Goal: Task Accomplishment & Management: Use online tool/utility

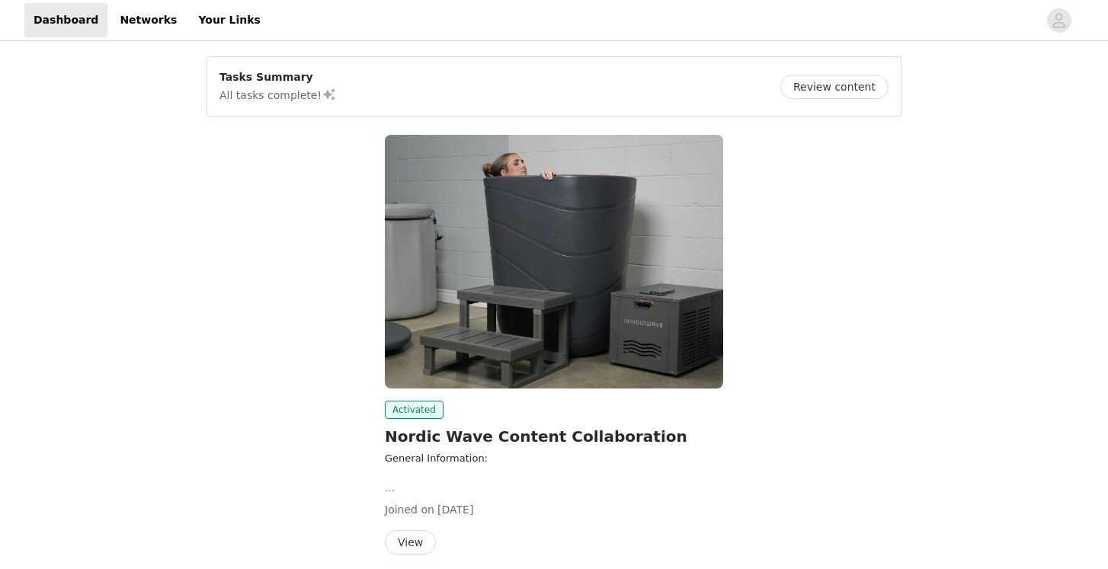
scroll to position [62, 0]
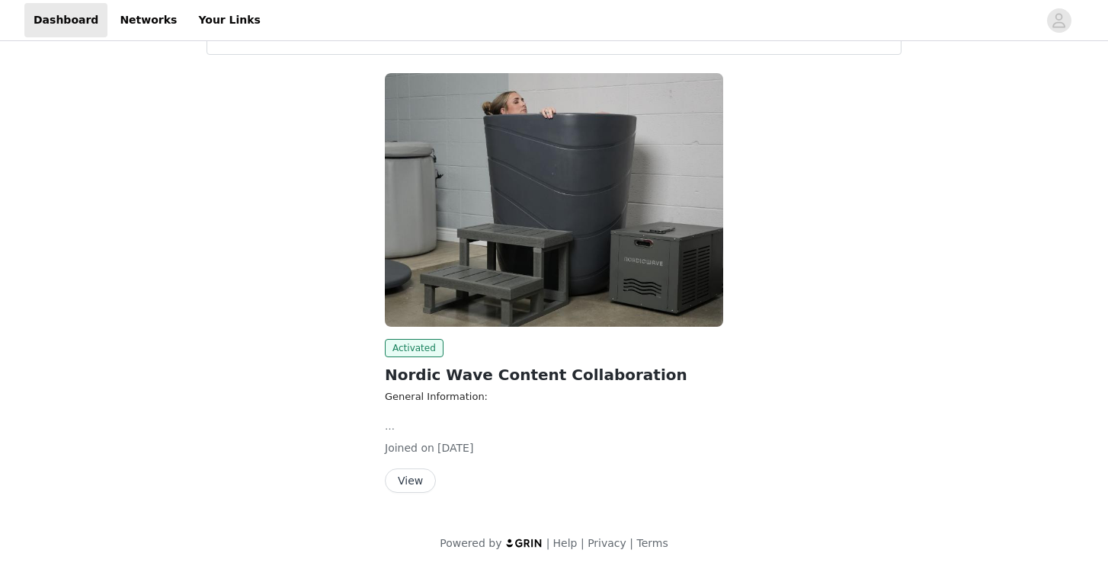
click at [420, 483] on button "View" at bounding box center [410, 481] width 51 height 24
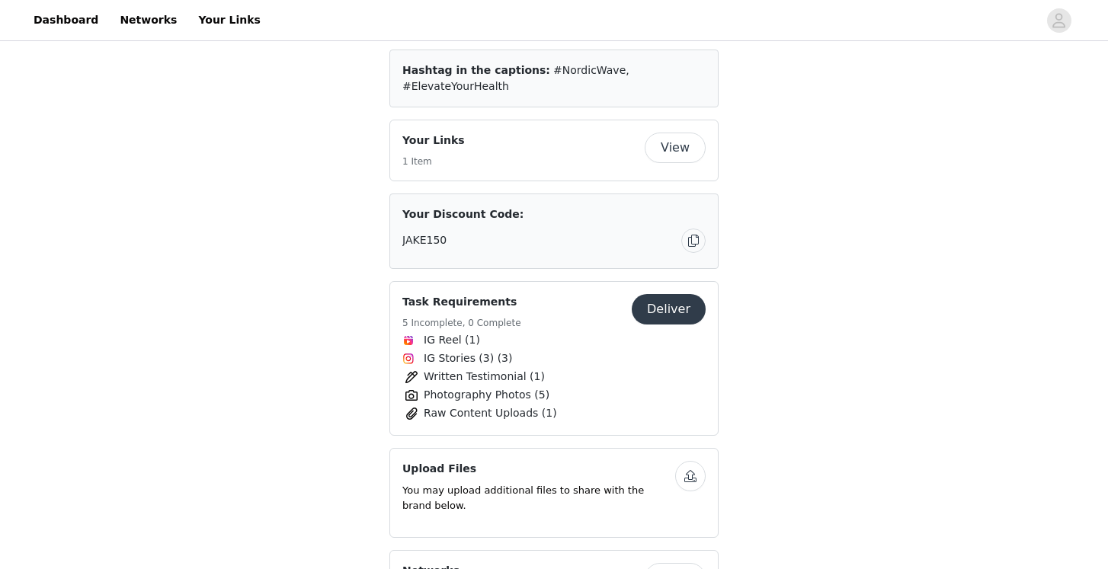
scroll to position [588, 0]
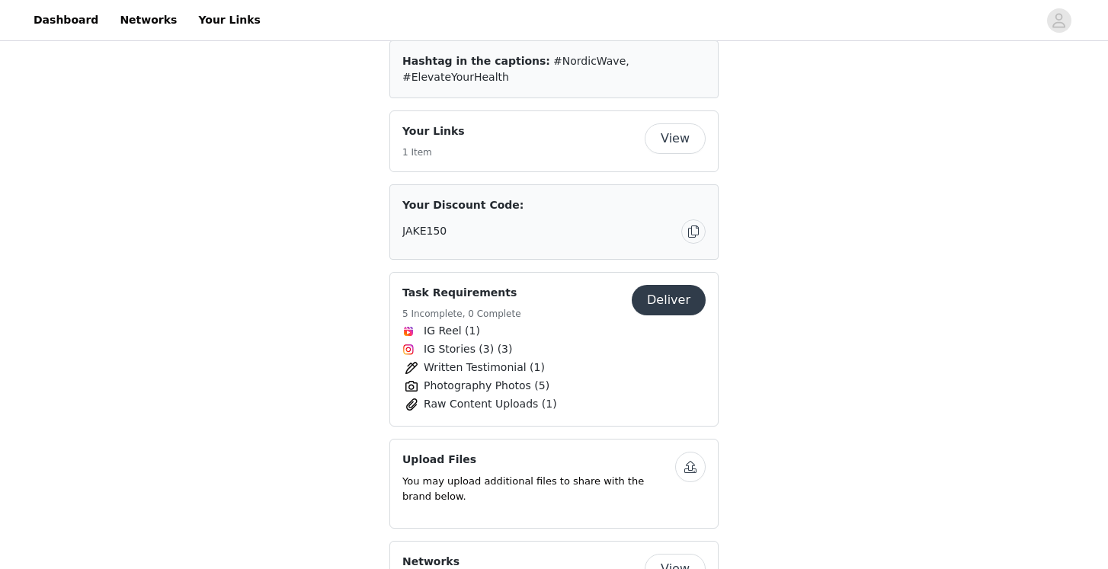
click at [685, 285] on button "Deliver" at bounding box center [669, 300] width 74 height 30
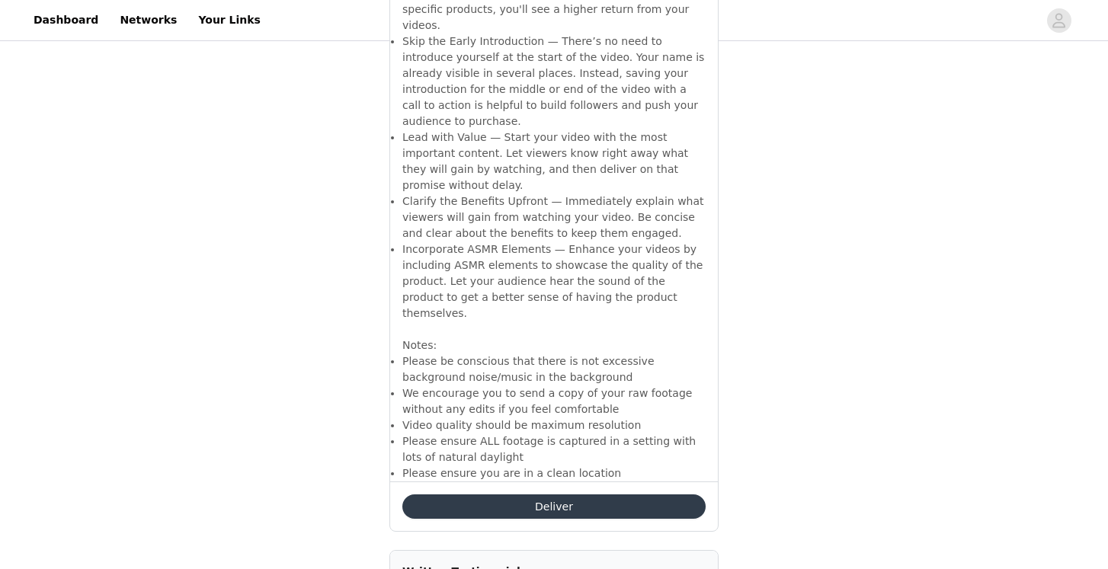
scroll to position [6642, 0]
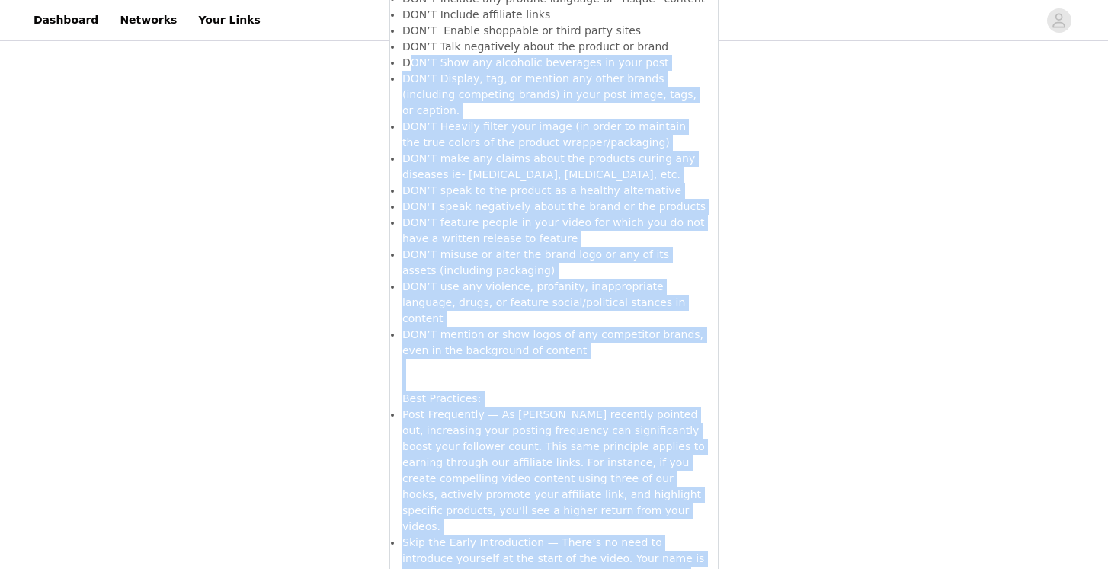
scroll to position [2691, 0]
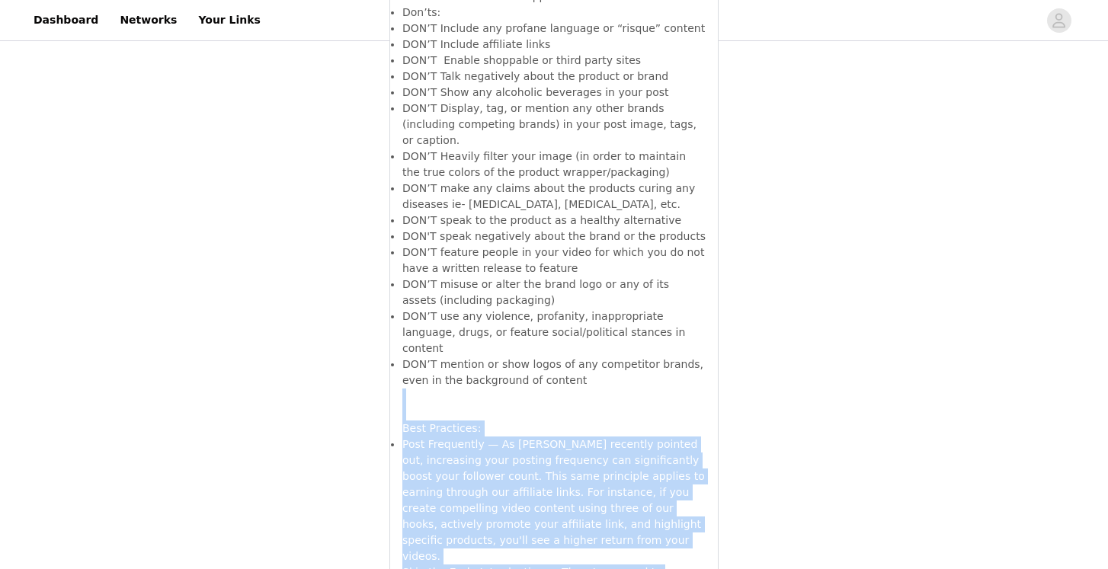
drag, startPoint x: 607, startPoint y: 332, endPoint x: 424, endPoint y: 278, distance: 190.6
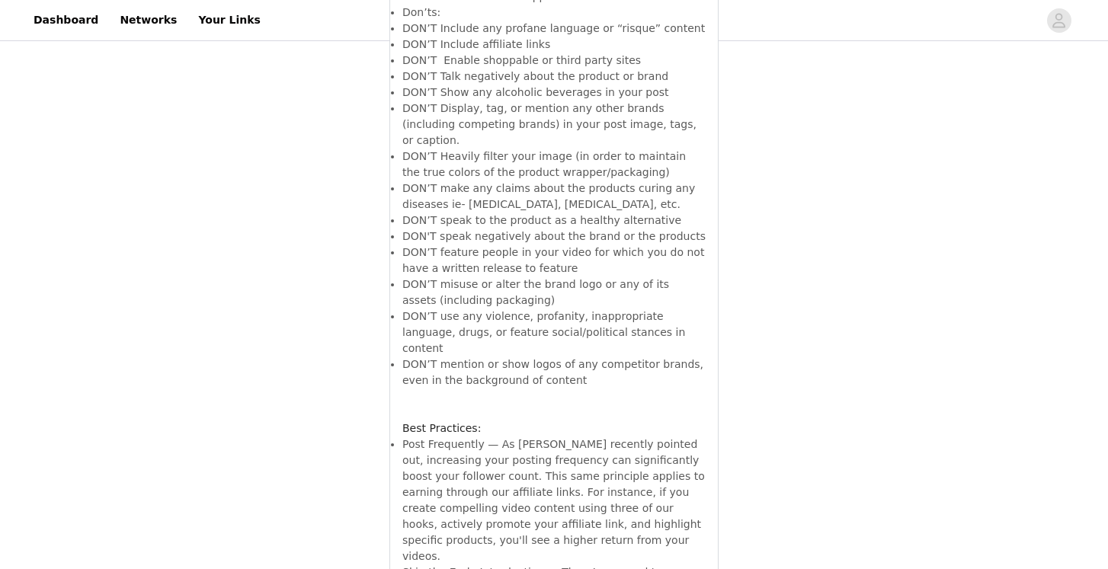
click at [482, 389] on h3 at bounding box center [553, 405] width 303 height 32
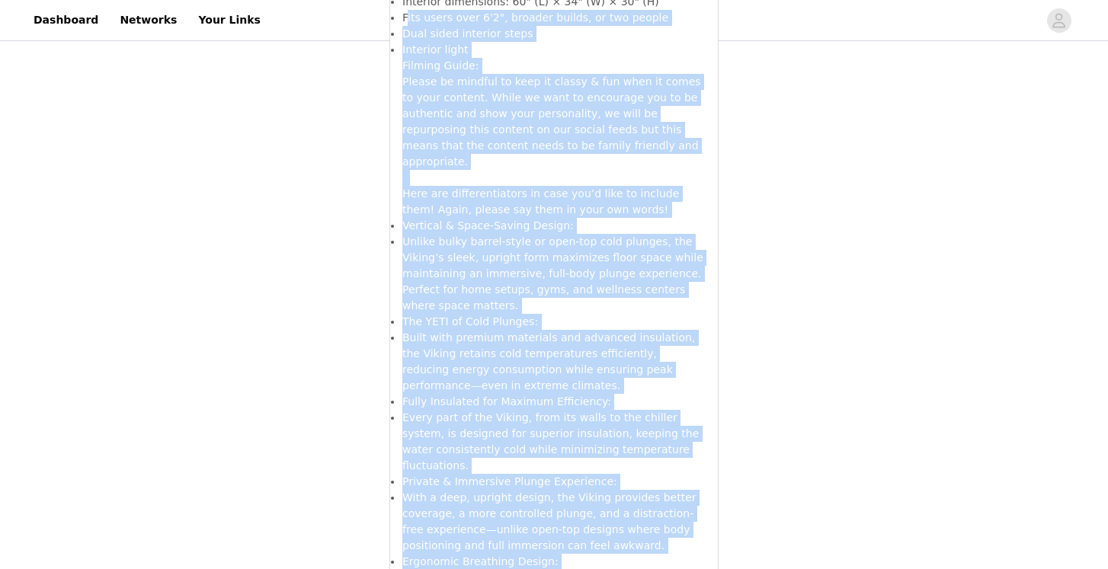
scroll to position [882, 0]
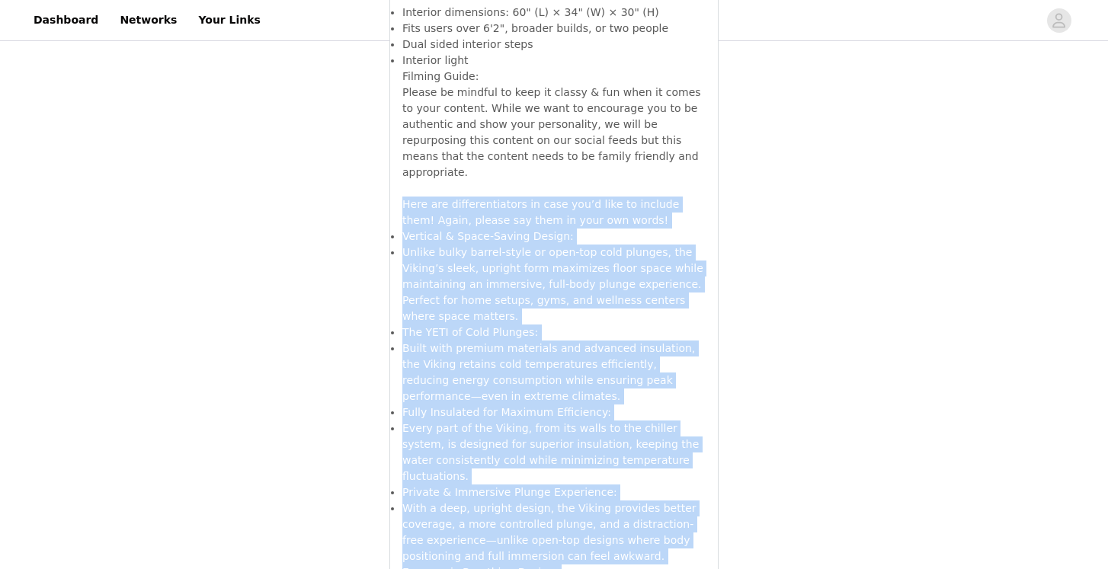
drag, startPoint x: 469, startPoint y: 466, endPoint x: 398, endPoint y: 172, distance: 301.9
copy div "Here are differentiators in case you’d like to include them! Again, please say …"
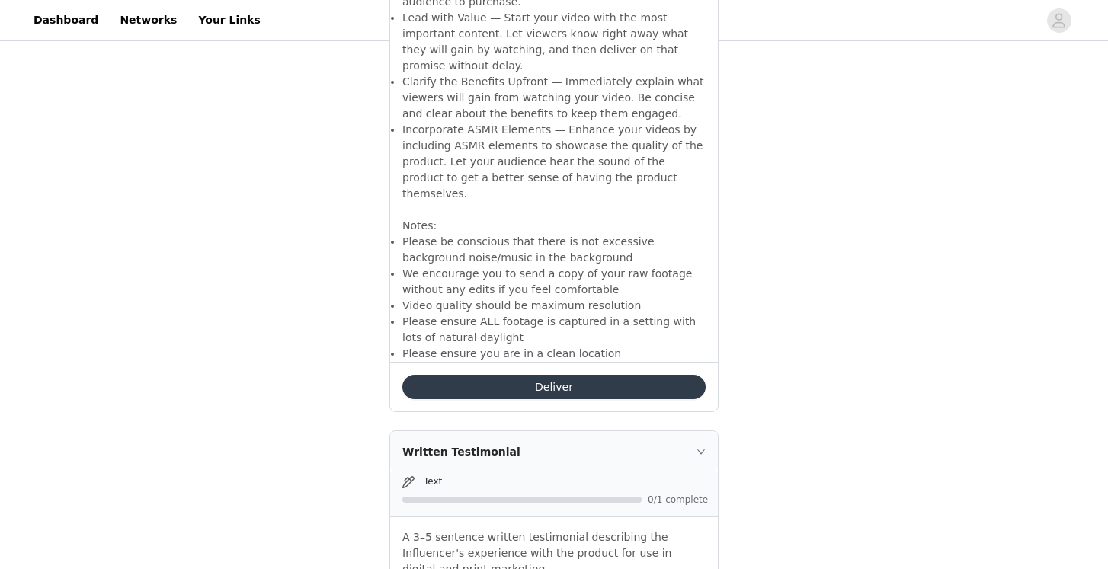
scroll to position [6732, 0]
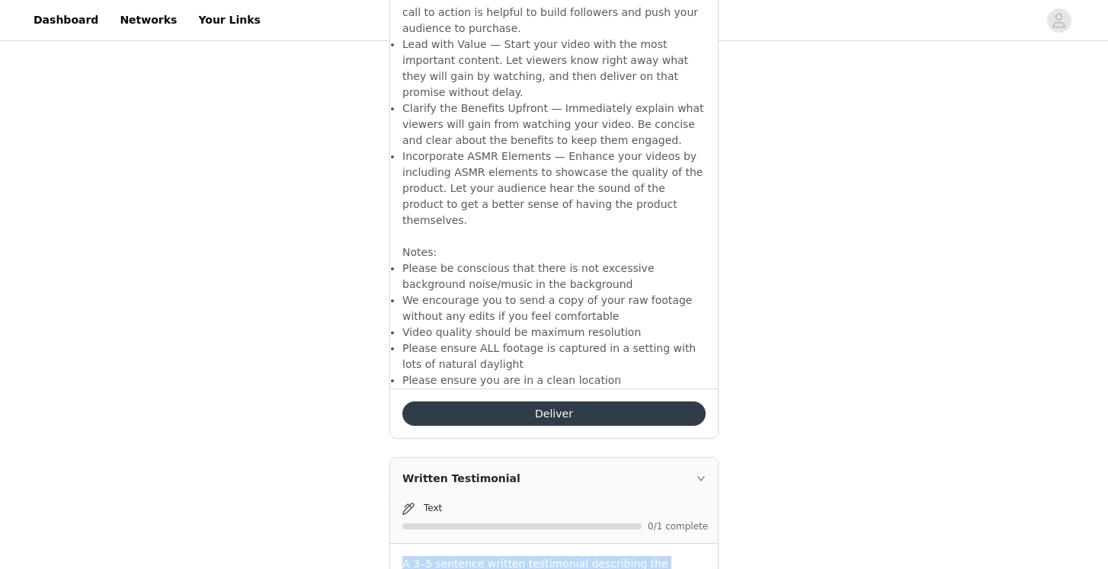
drag, startPoint x: 479, startPoint y: 258, endPoint x: 399, endPoint y: 227, distance: 85.6
click at [399, 544] on div "A 3–5 sentence written testimonial describing the Influencer's experience with …" at bounding box center [554, 574] width 328 height 60
copy p "A 3–5 sentence written testimonial describing the Influencer's experience with …"
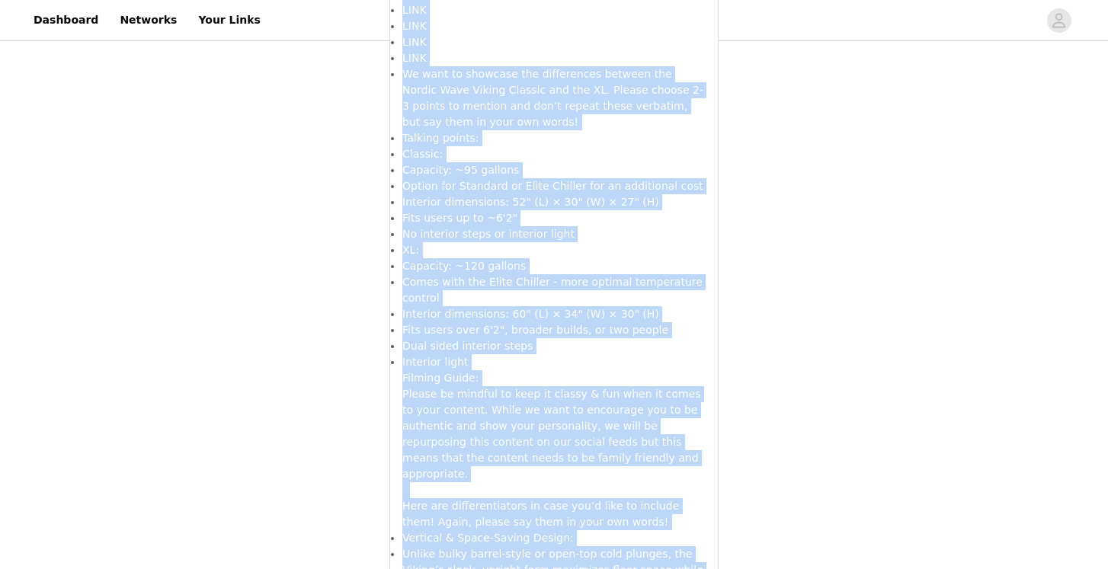
scroll to position [471, 0]
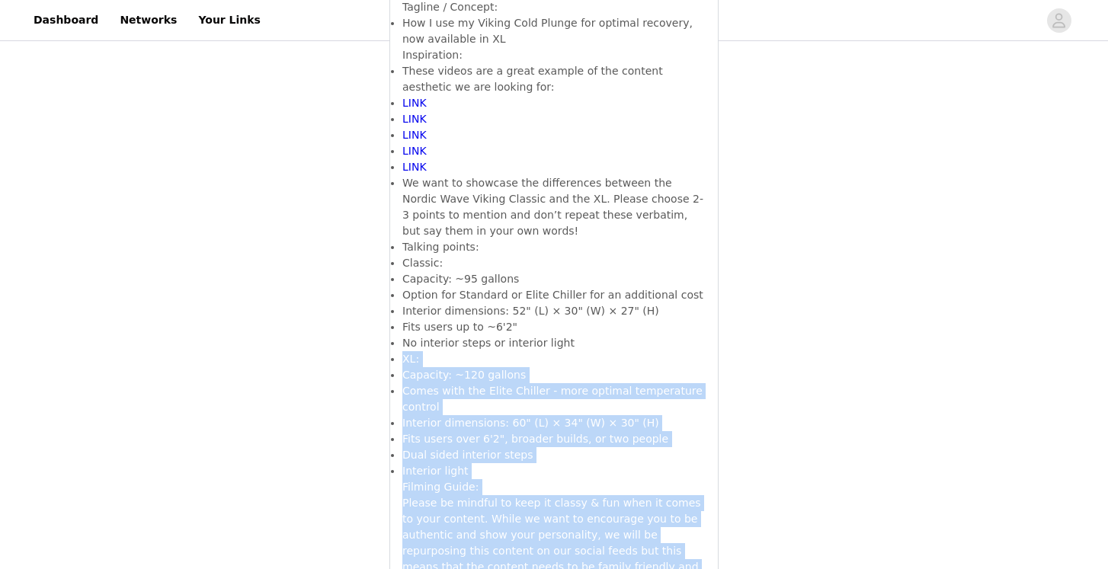
drag, startPoint x: 475, startPoint y: 406, endPoint x: 401, endPoint y: 346, distance: 94.9
copy div "XL: Capacity: ~120 gallons Comes with the Elite Chiller - more optimal temperat…"
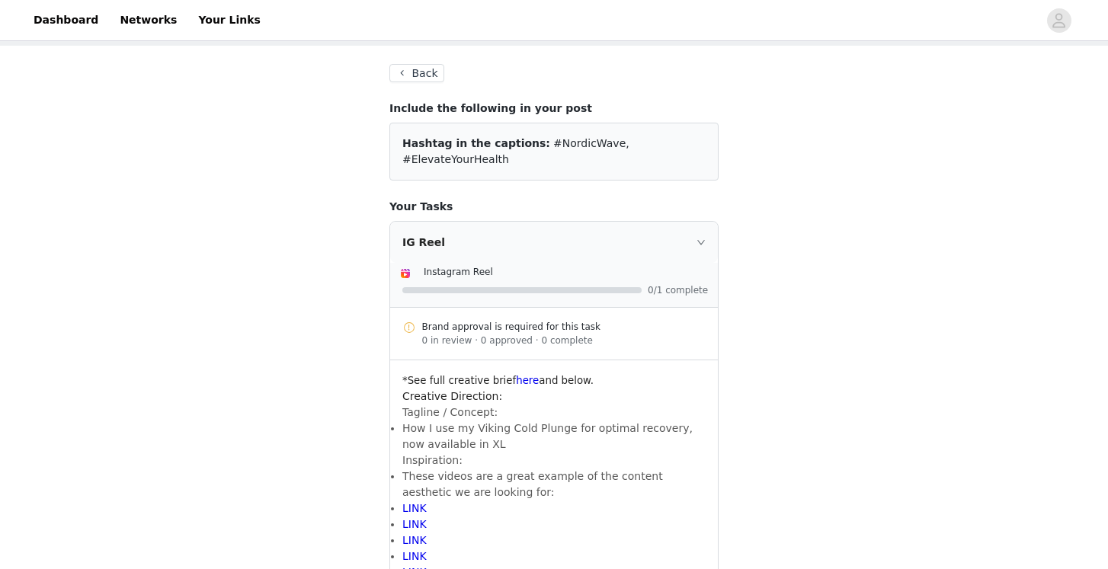
scroll to position [50, 0]
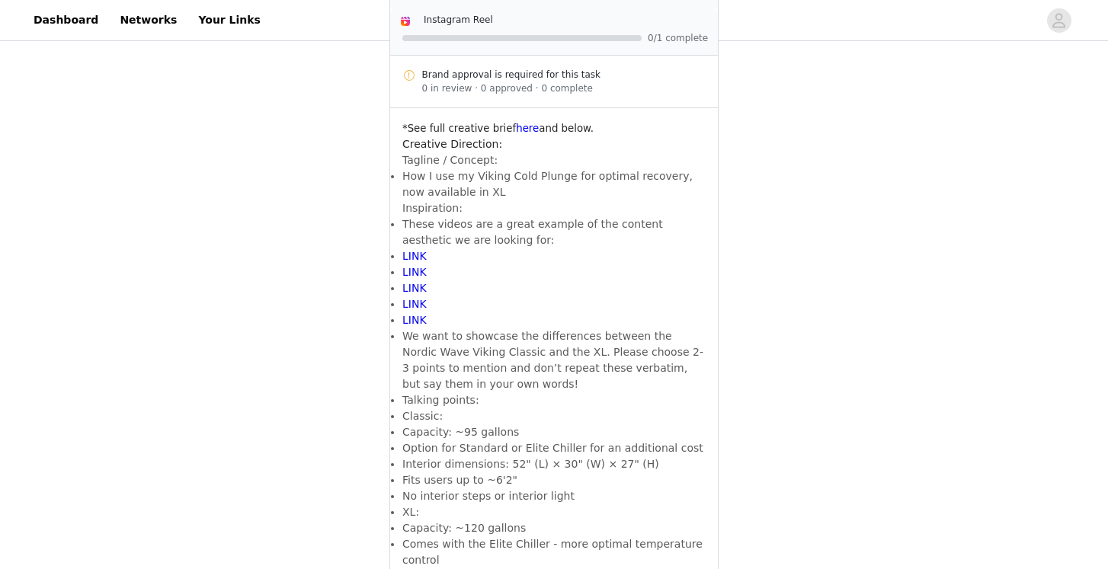
scroll to position [323, 0]
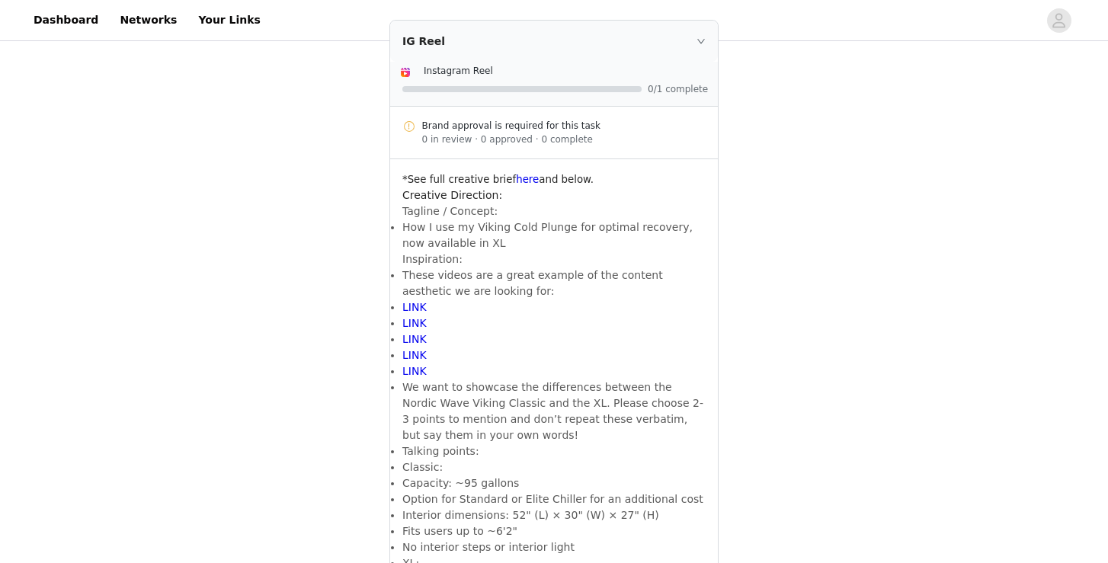
scroll to position [268, 0]
click at [410, 300] on link "LINK" at bounding box center [414, 306] width 24 height 12
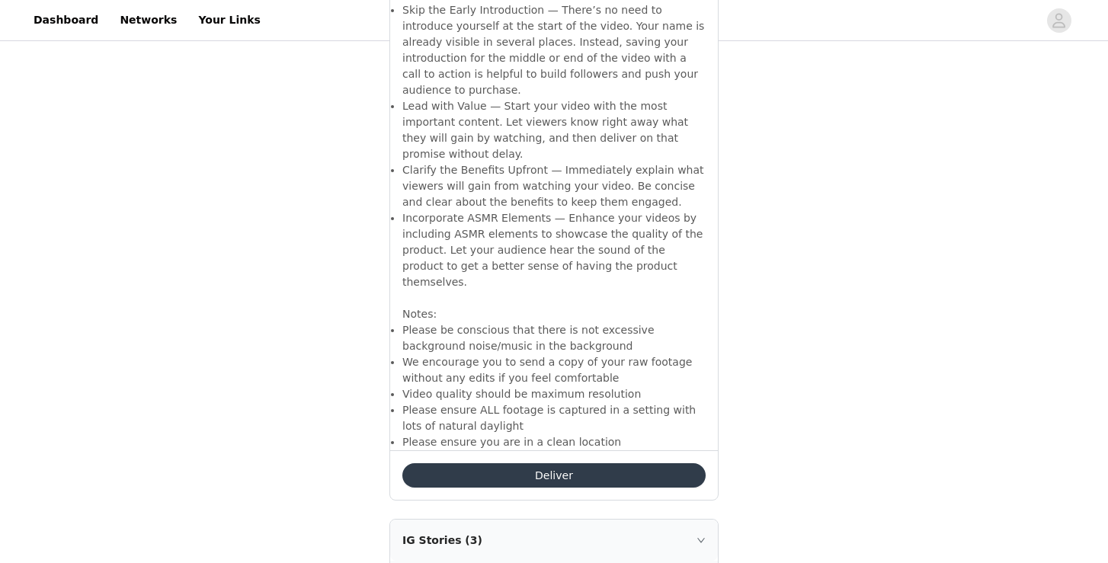
scroll to position [3237, 0]
